Goal: Check status

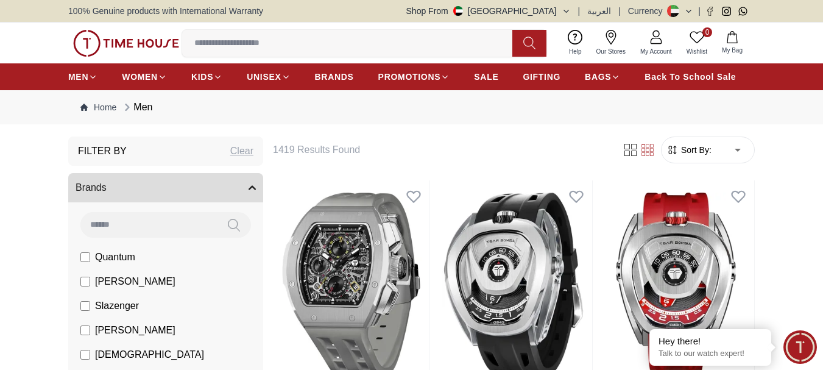
click at [660, 55] on span "My Account" at bounding box center [655, 51] width 41 height 9
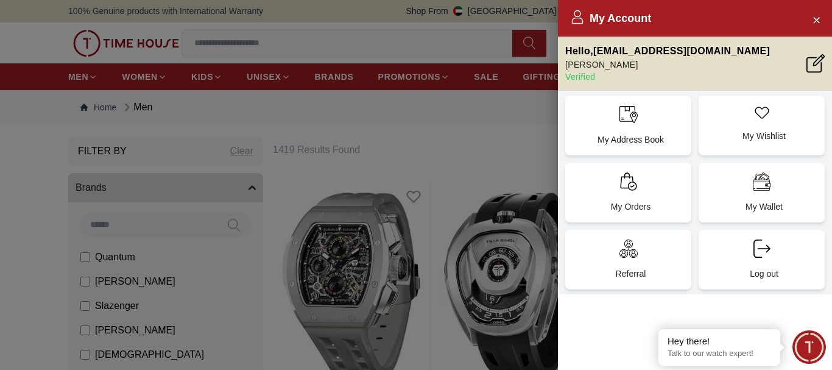
click at [631, 195] on div "My Orders" at bounding box center [628, 193] width 126 height 60
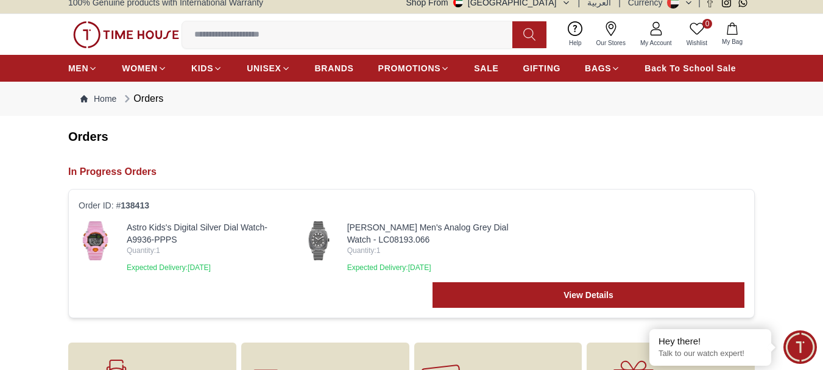
scroll to position [61, 0]
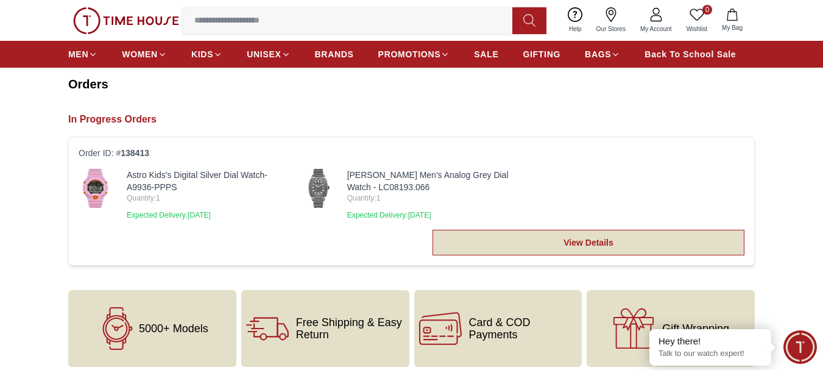
click at [615, 253] on link "View Details" at bounding box center [589, 243] width 312 height 26
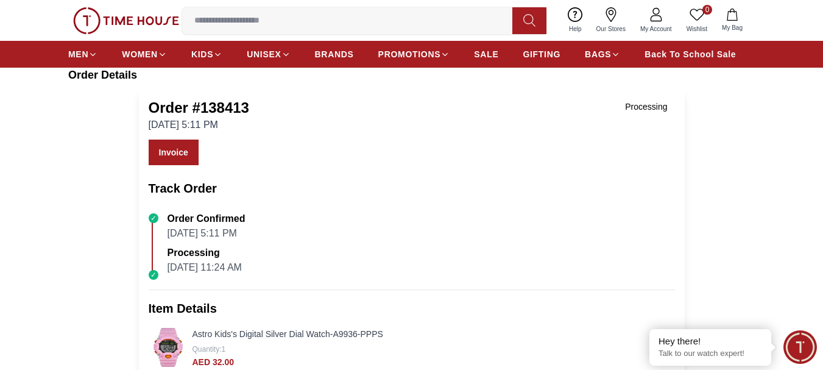
scroll to position [61, 0]
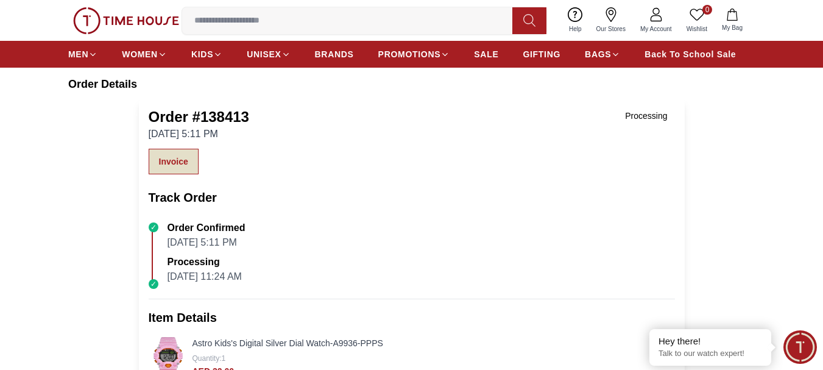
click at [175, 160] on link "Invoice" at bounding box center [174, 162] width 50 height 26
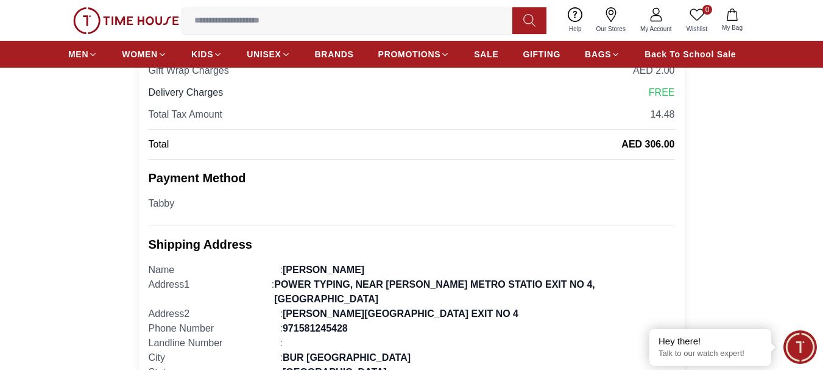
scroll to position [548, 0]
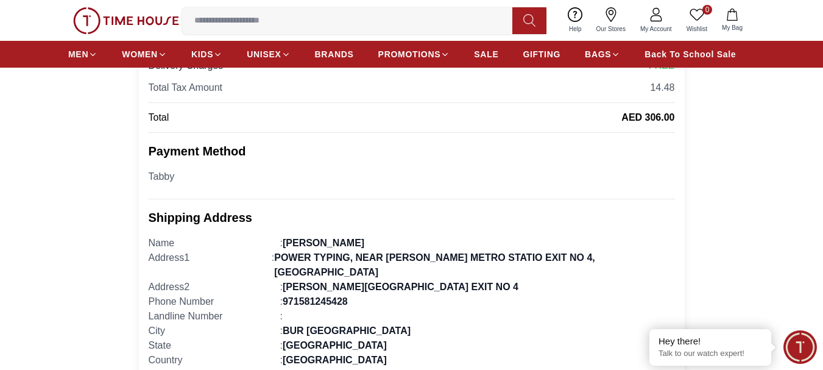
click at [472, 149] on h2 "Payment Method" at bounding box center [412, 151] width 526 height 17
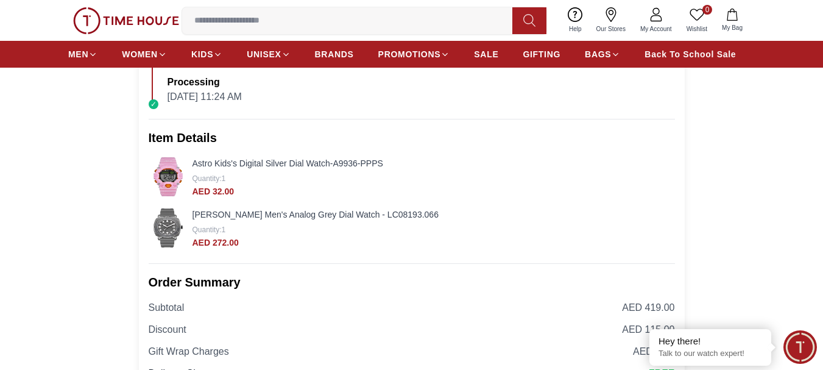
scroll to position [244, 0]
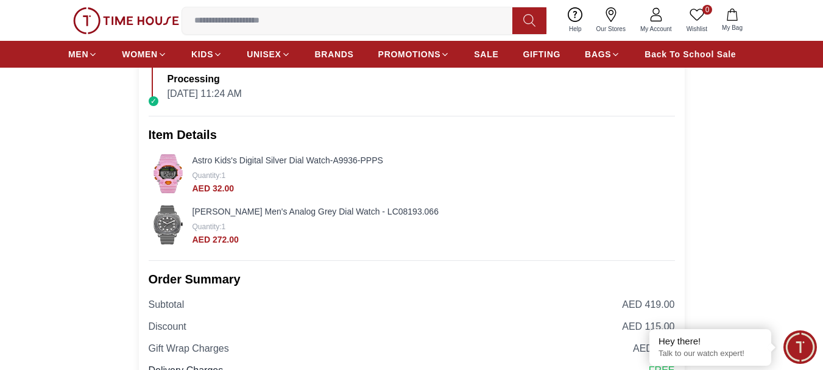
click at [217, 161] on link "Astro Kids's Digital Silver Dial Watch-A9936-PPPS" at bounding box center [288, 160] width 191 height 10
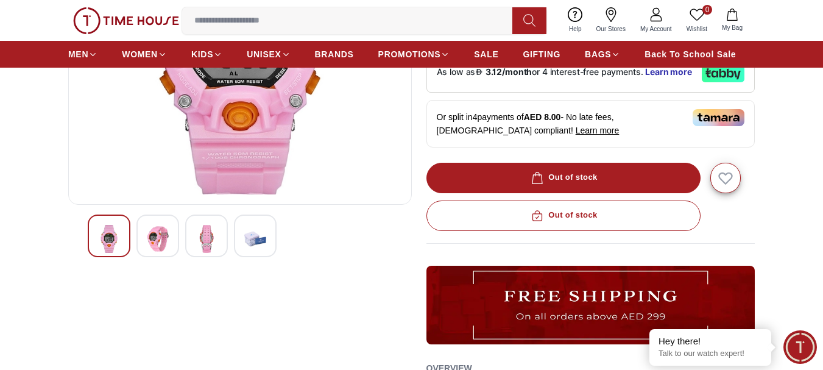
scroll to position [244, 0]
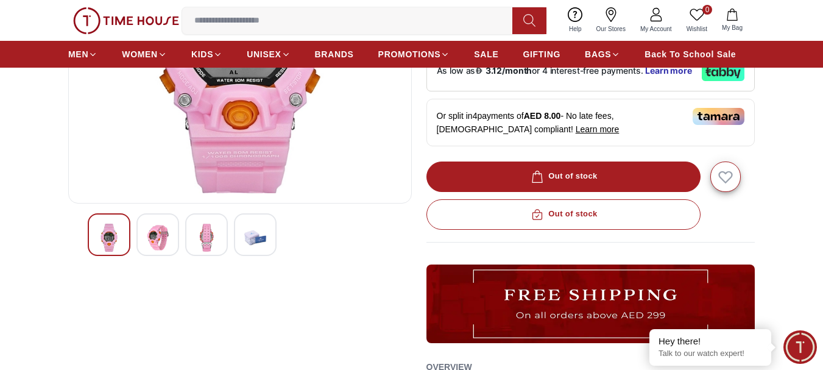
click at [156, 233] on img at bounding box center [158, 238] width 22 height 28
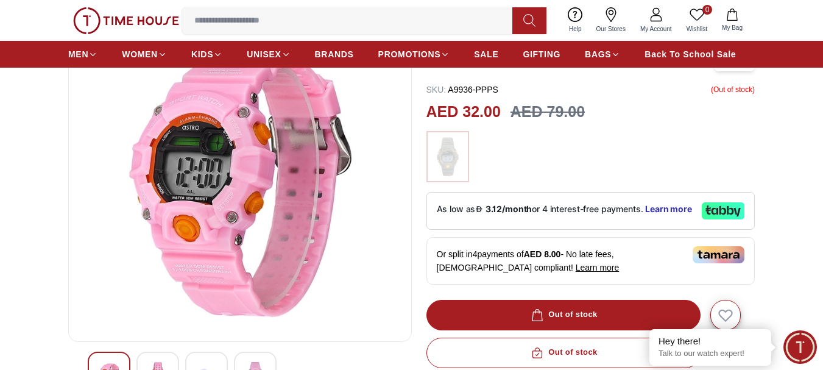
scroll to position [122, 0]
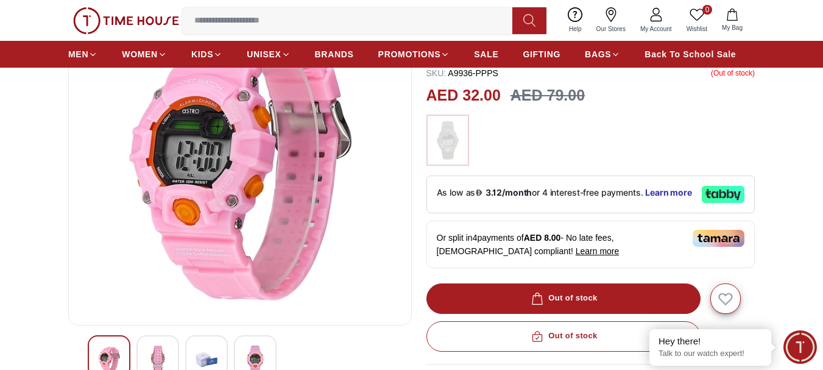
click at [259, 356] on img at bounding box center [255, 359] width 22 height 28
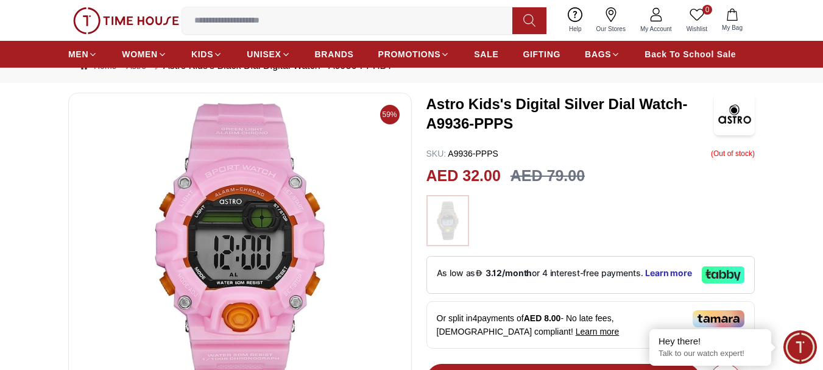
scroll to position [0, 0]
